Goal: Task Accomplishment & Management: Use online tool/utility

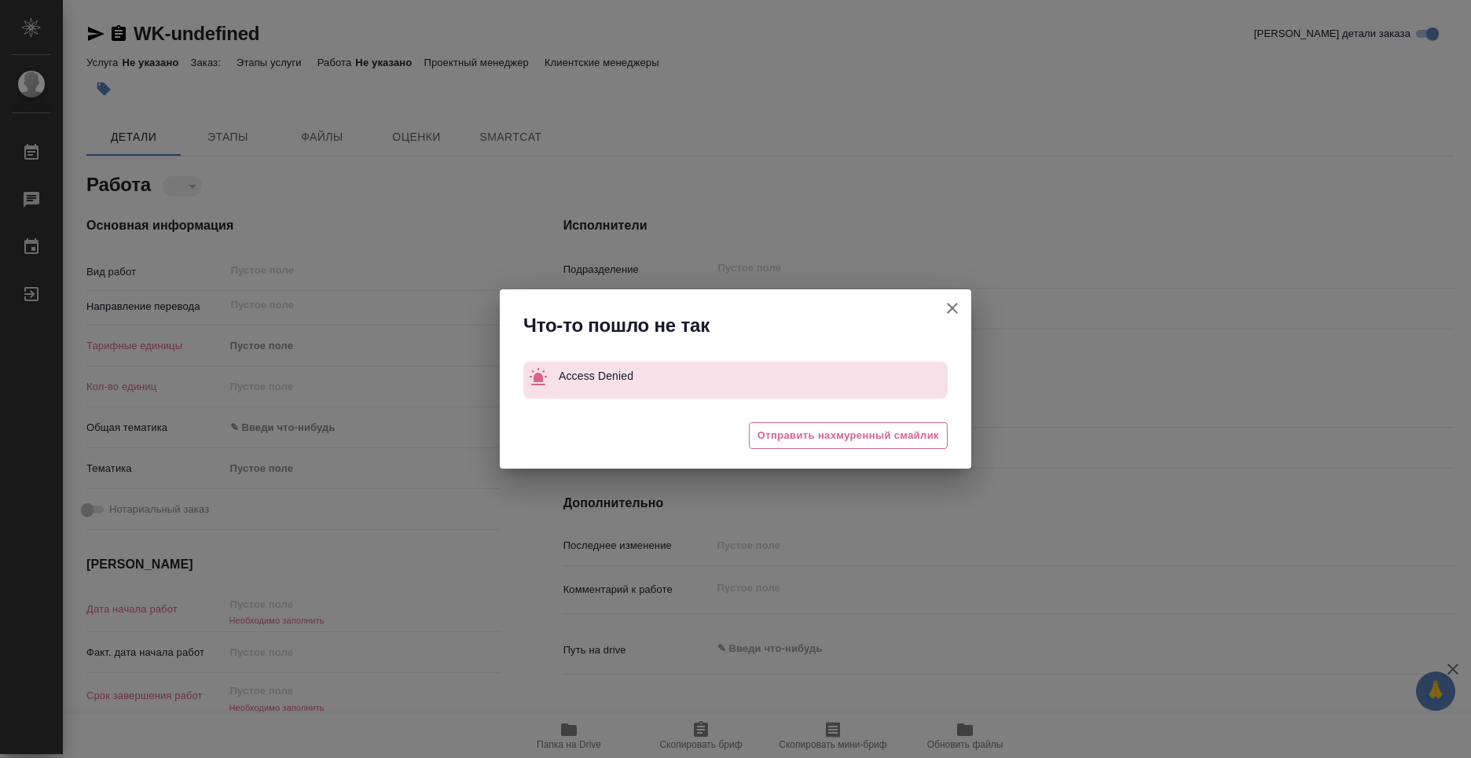
click at [941, 310] on button "[PERSON_NAME] детали заказа" at bounding box center [953, 308] width 38 height 38
type textarea "x"
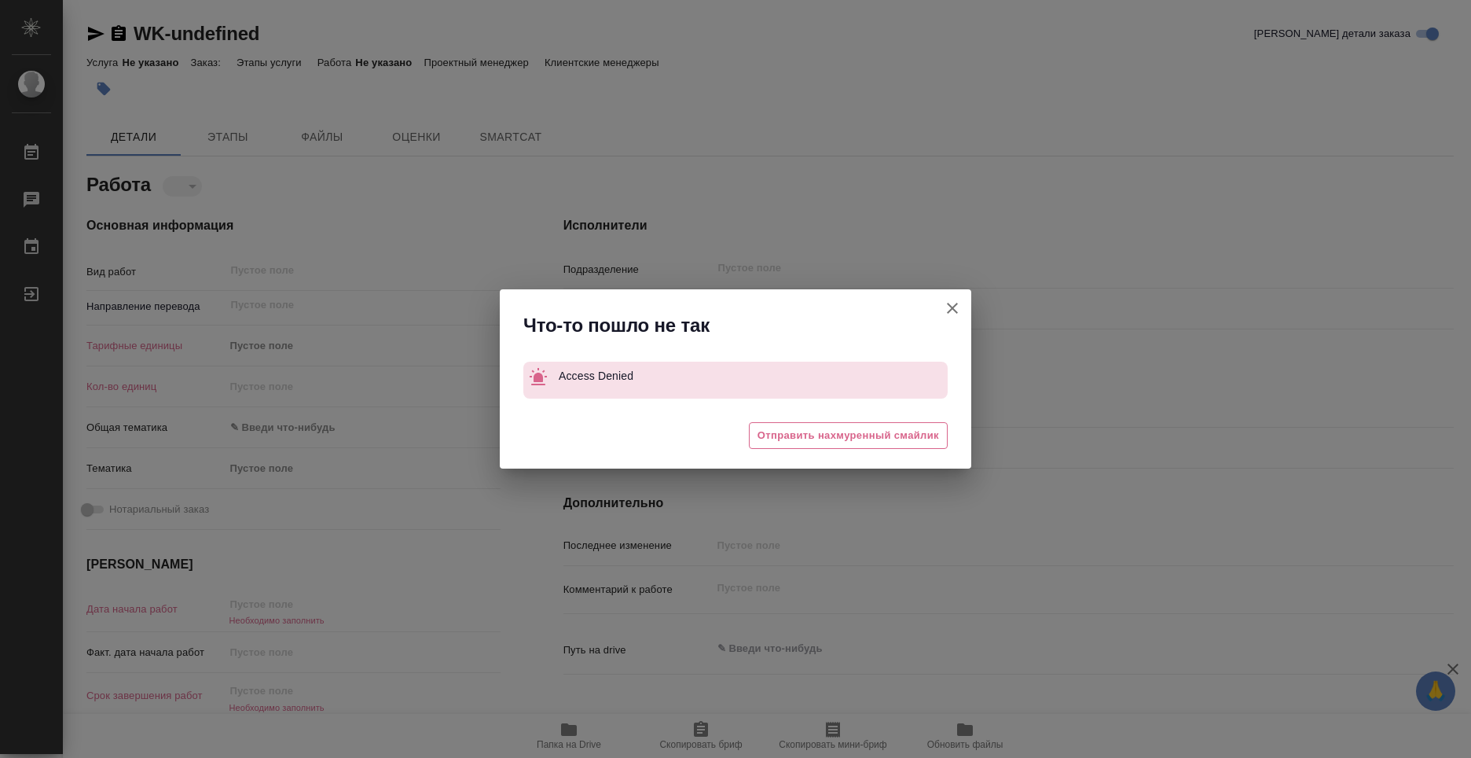
type textarea "x"
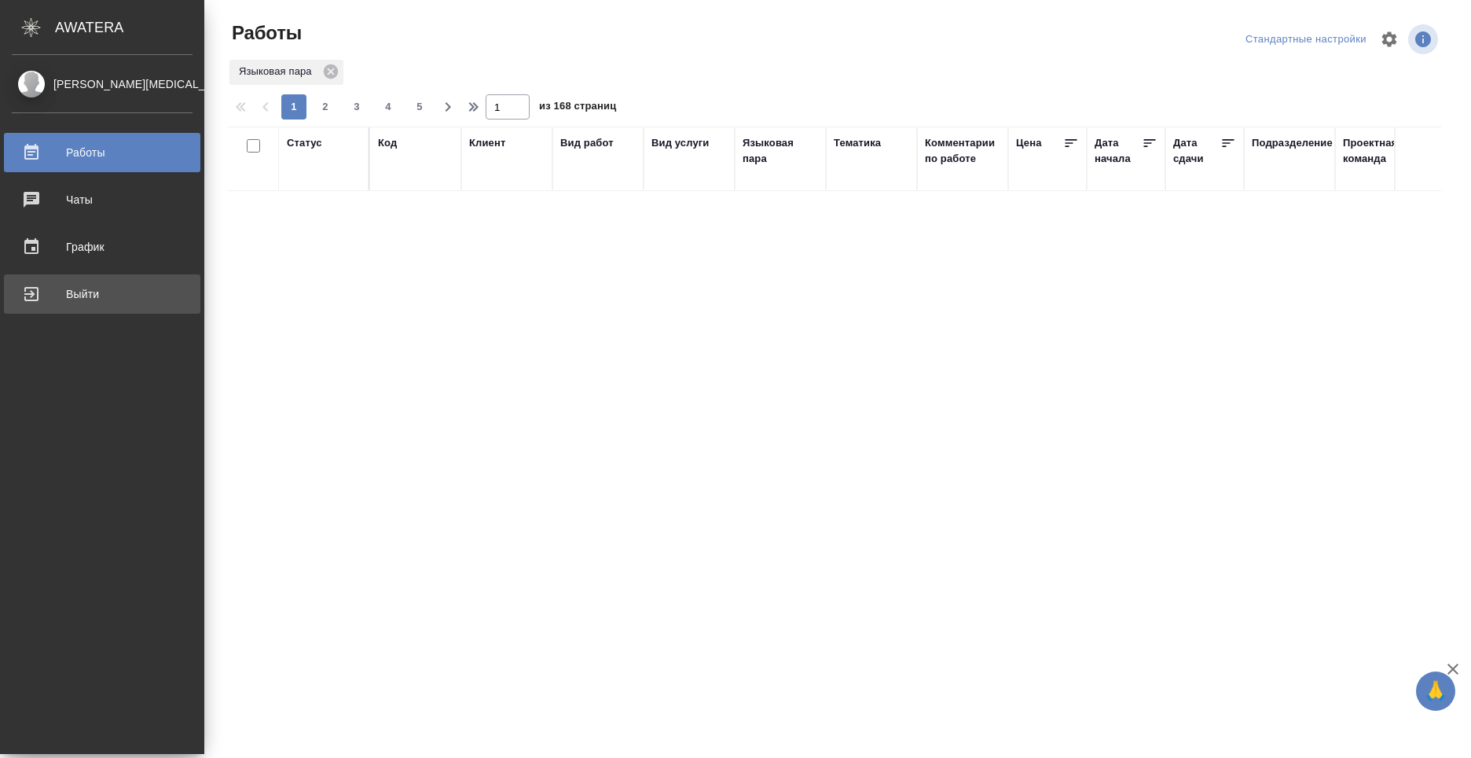
click at [54, 293] on div "Выйти" at bounding box center [102, 294] width 181 height 24
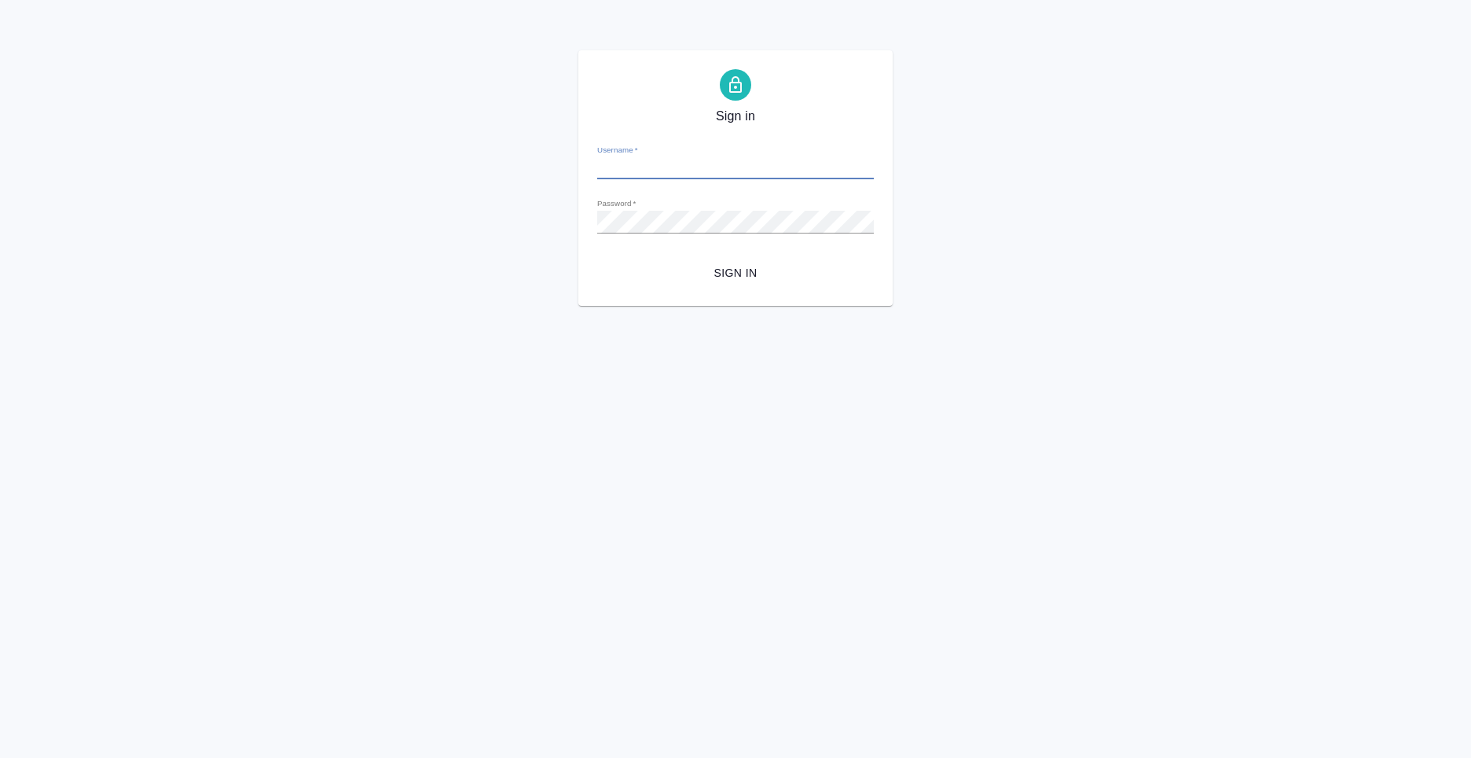
type input "n.kolyshkin@awatera.com"
click at [711, 269] on span "Sign in" at bounding box center [735, 273] width 251 height 20
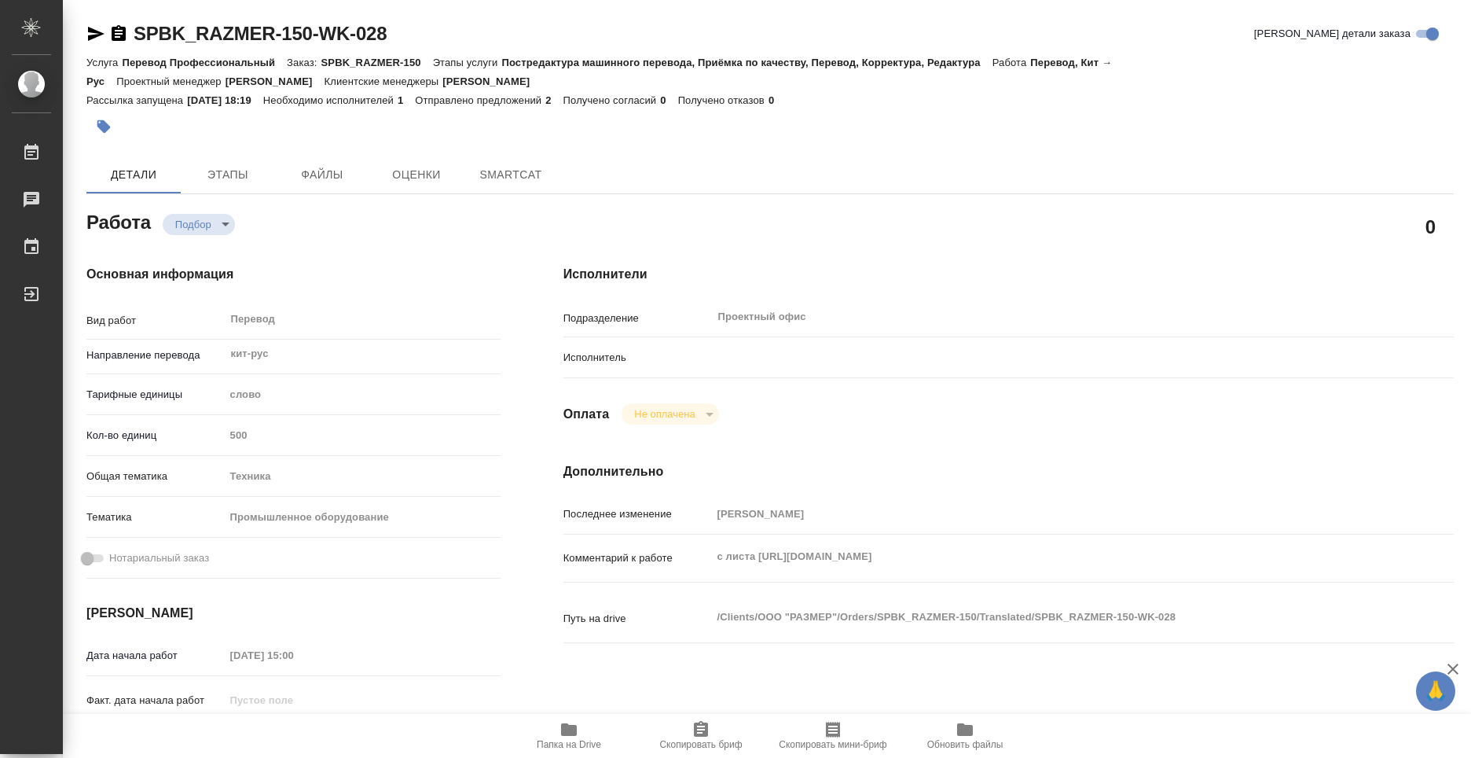
type textarea "x"
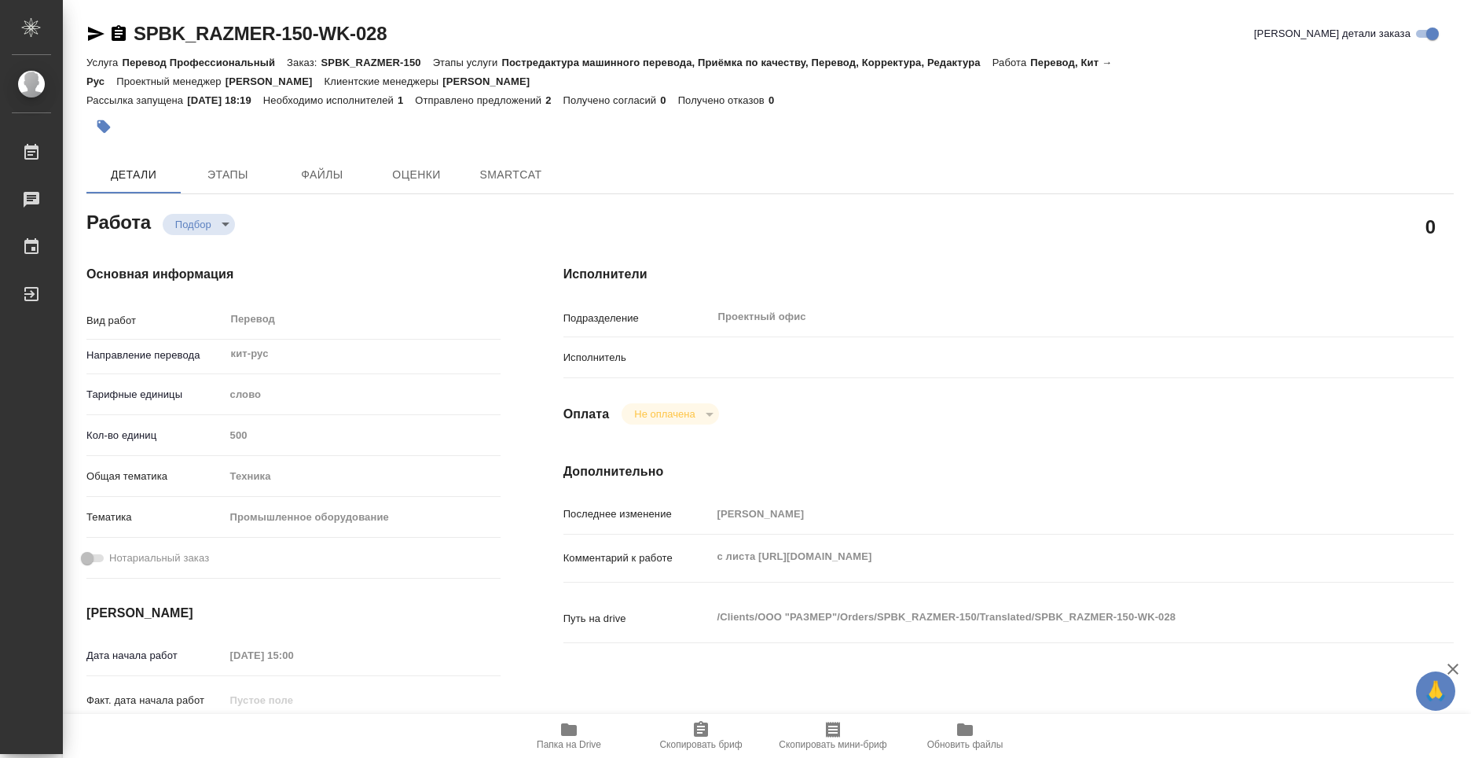
type textarea "x"
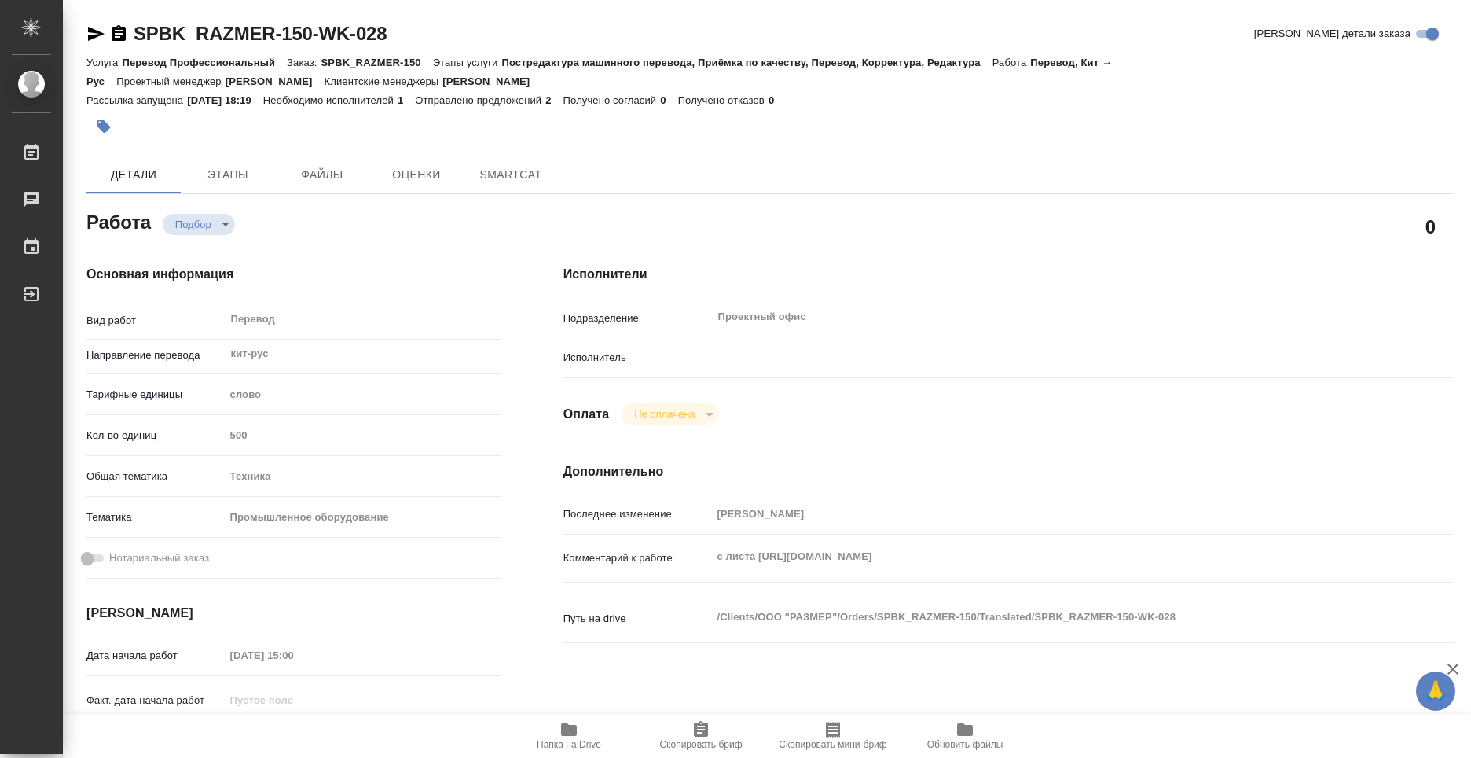
type textarea "x"
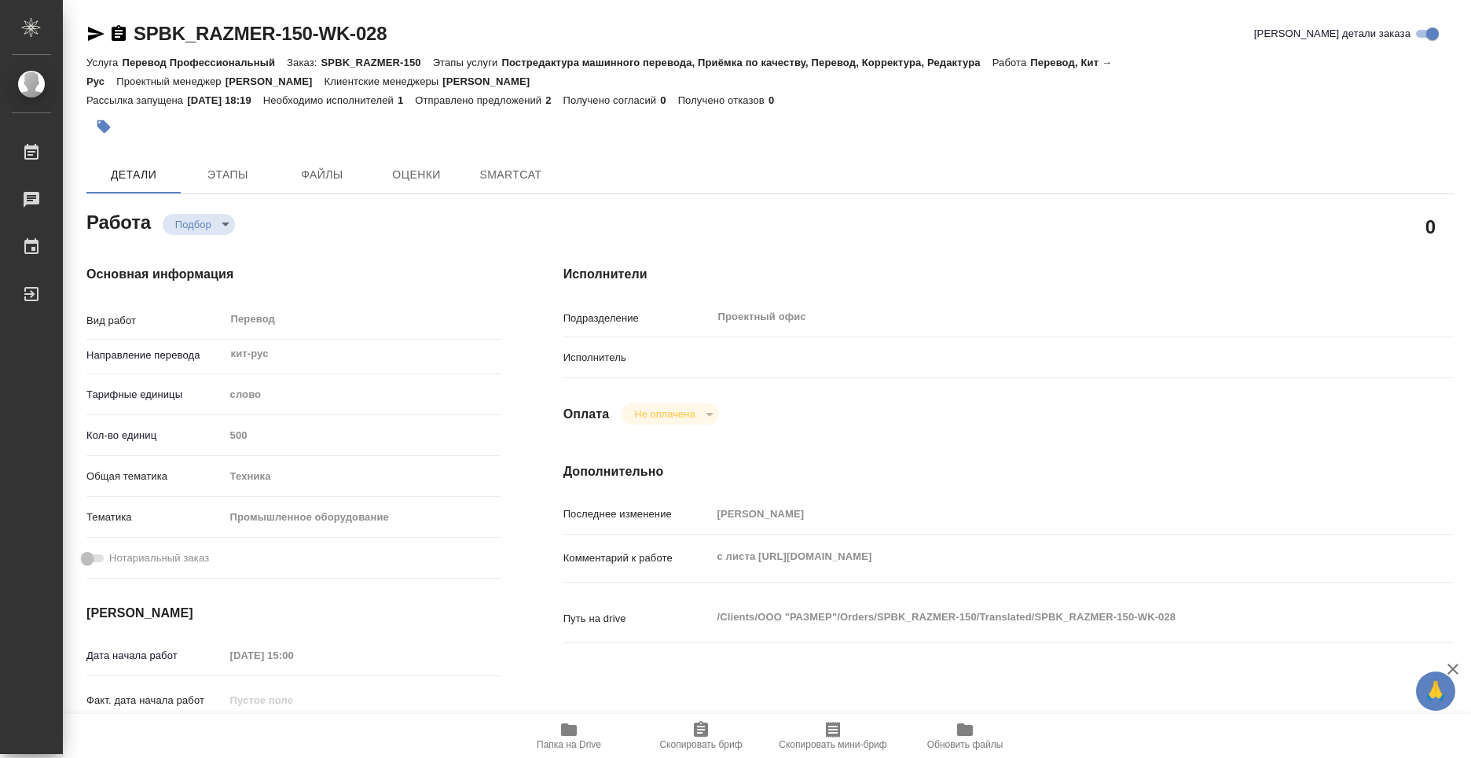
type textarea "x"
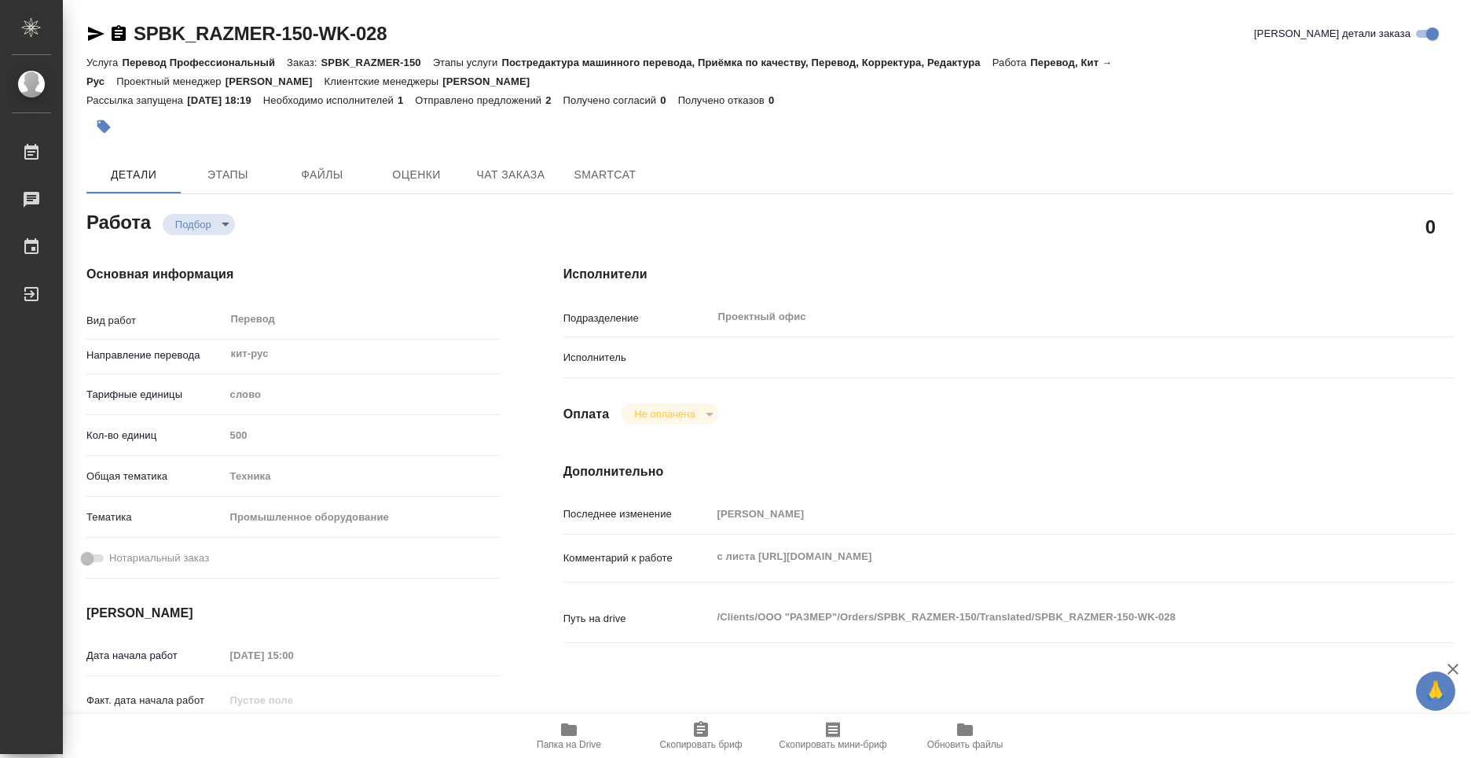
type textarea "x"
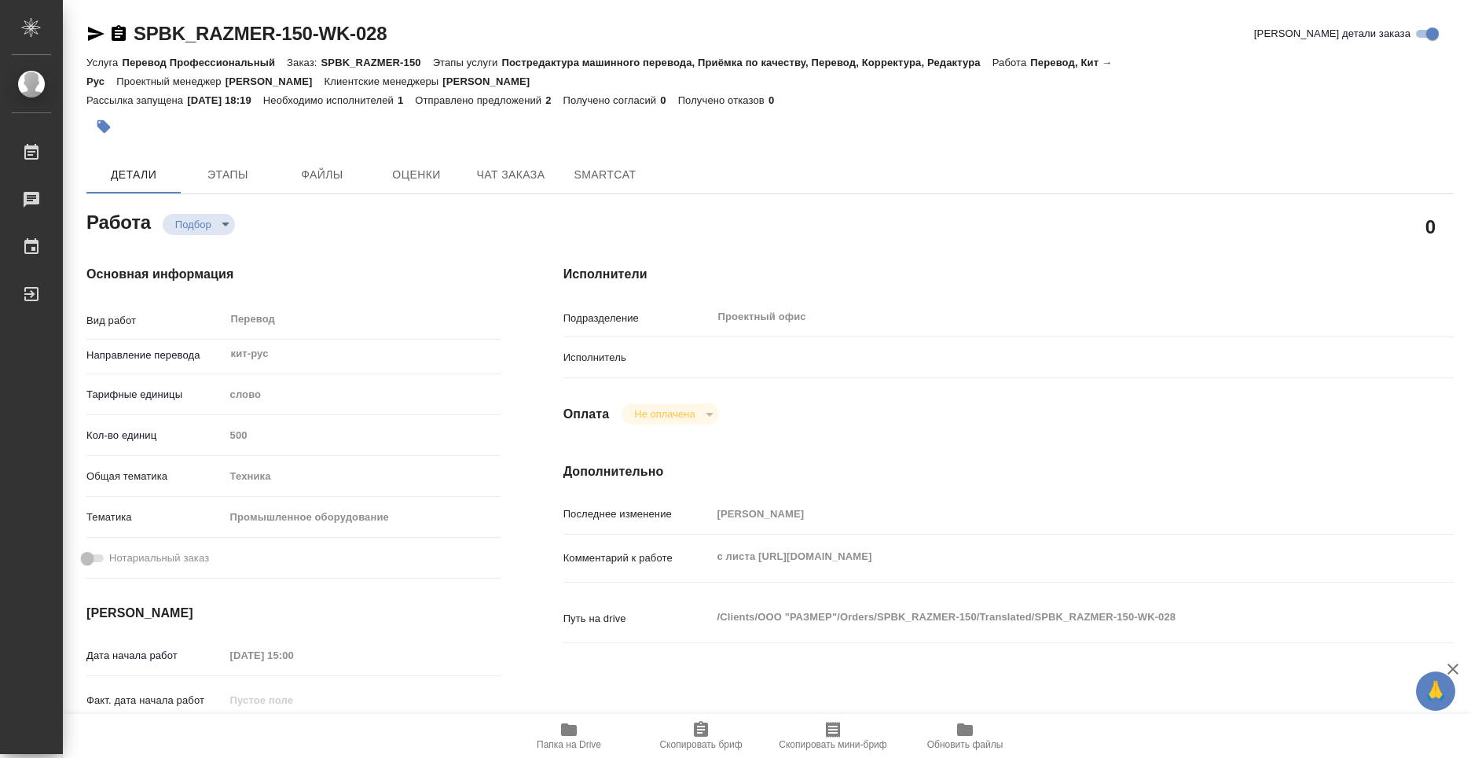
type textarea "x"
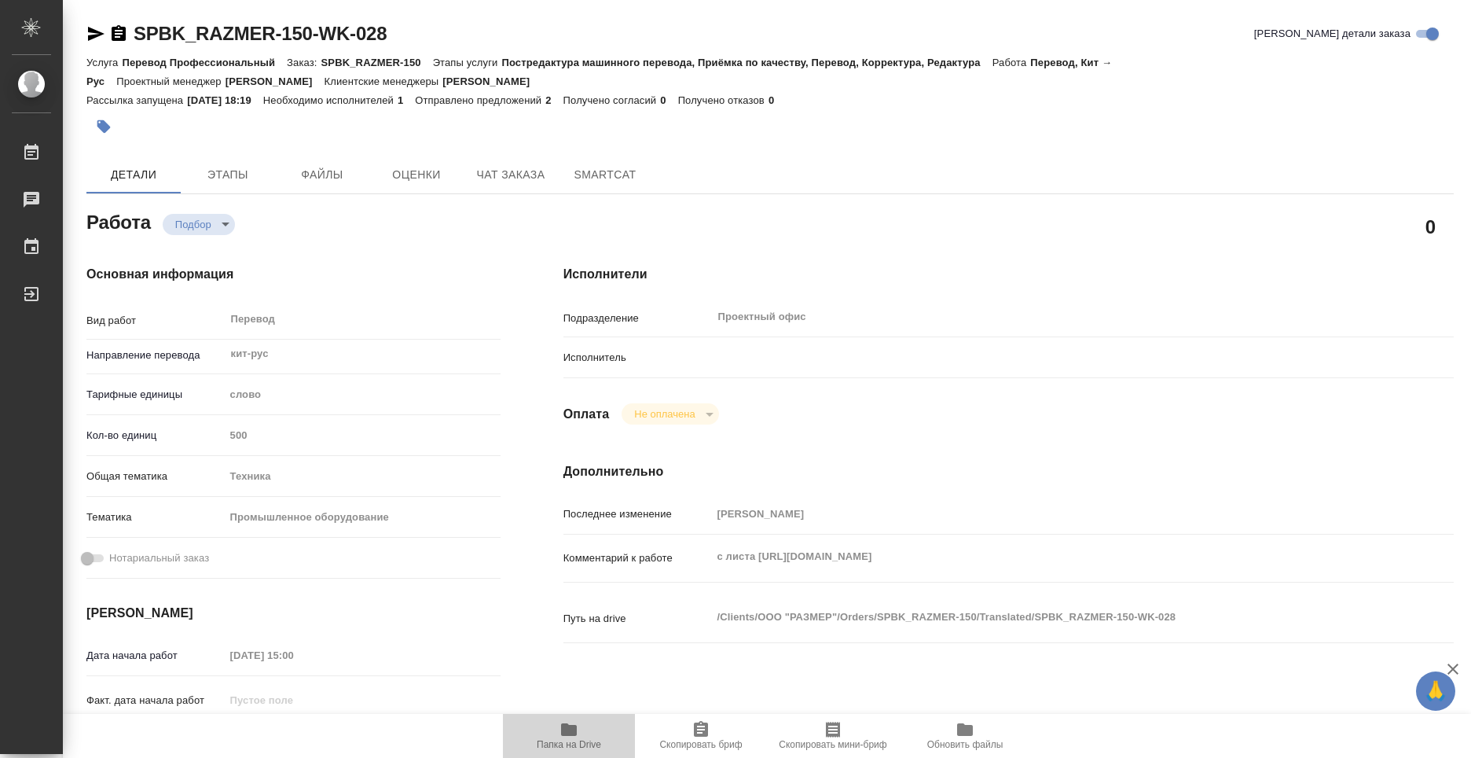
click at [567, 727] on icon "button" at bounding box center [569, 729] width 16 height 13
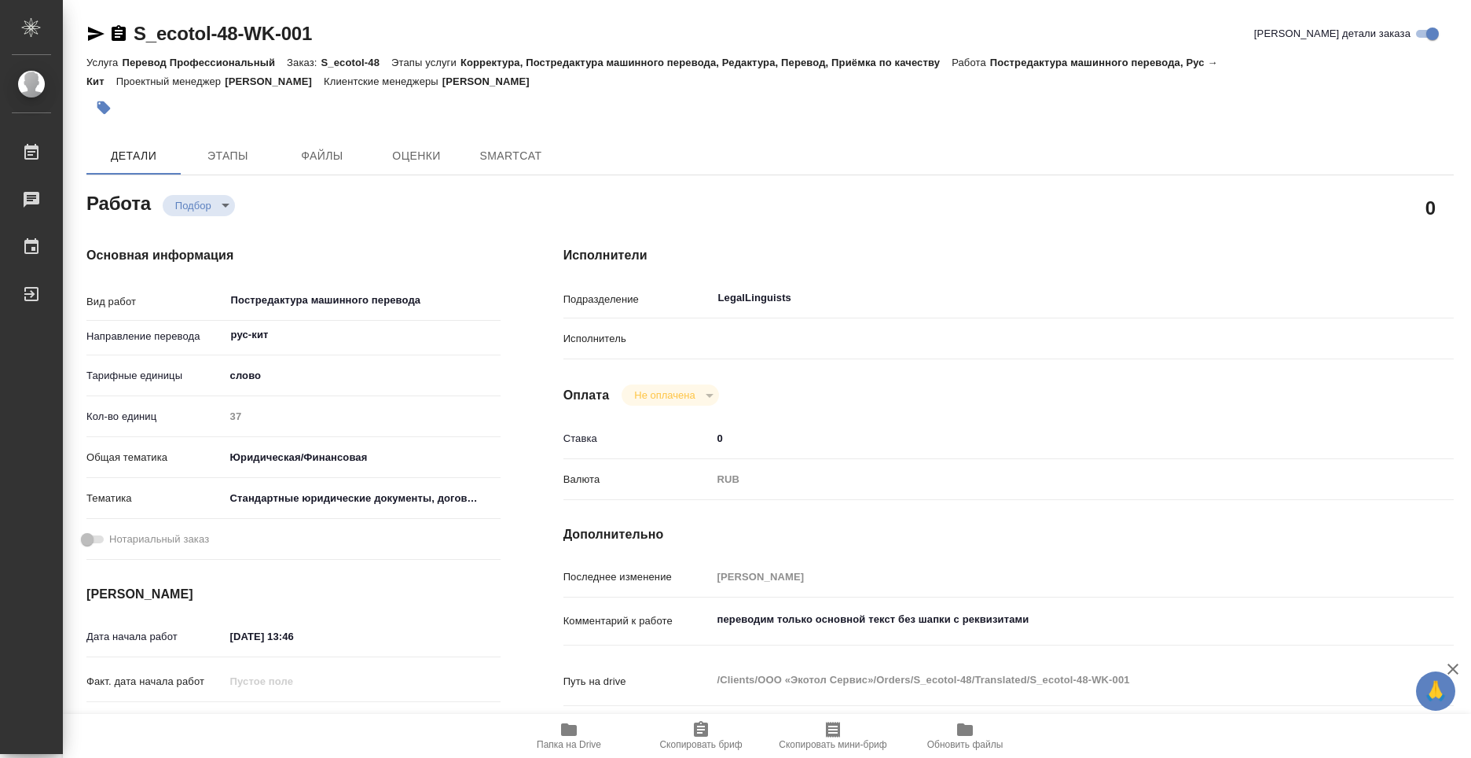
type textarea "x"
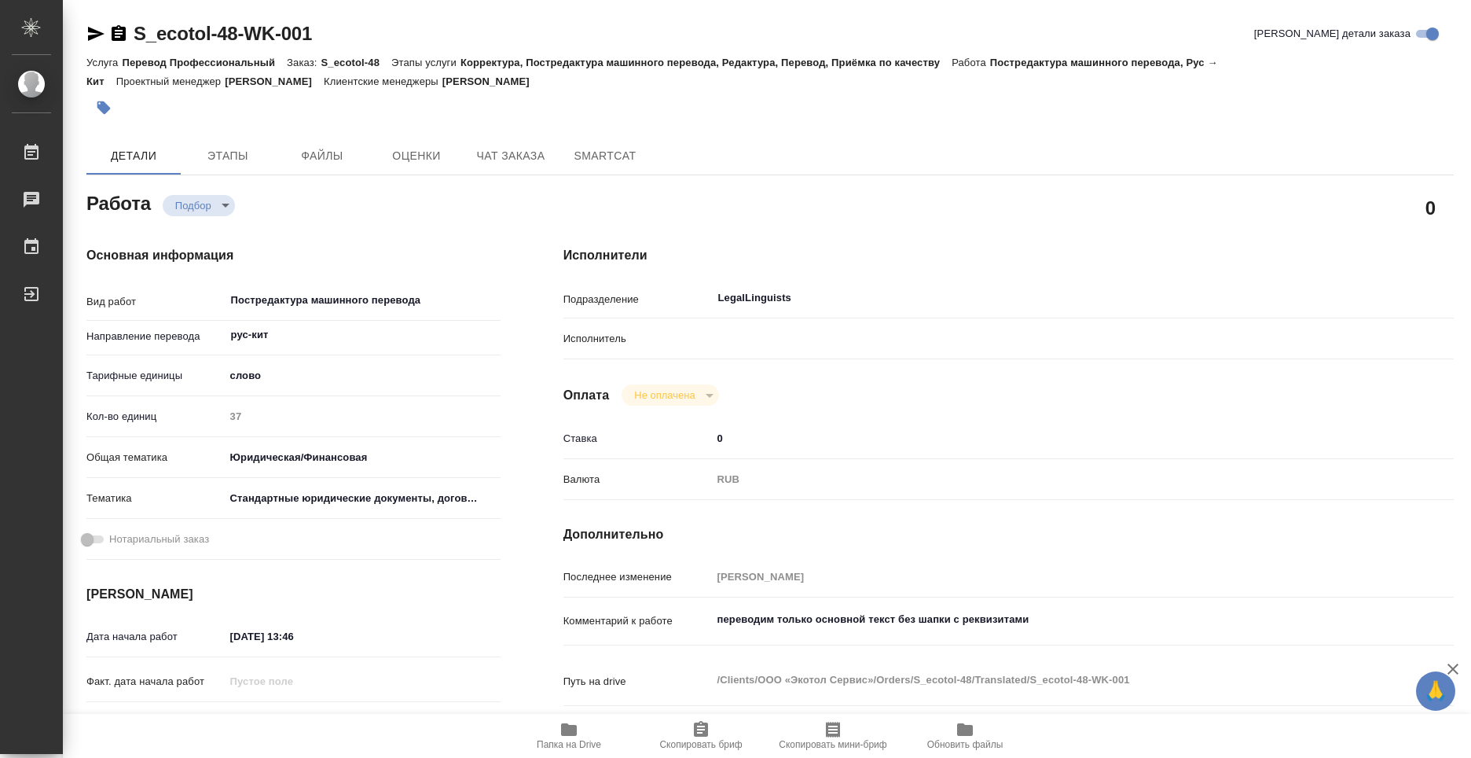
type textarea "x"
